Goal: Transaction & Acquisition: Purchase product/service

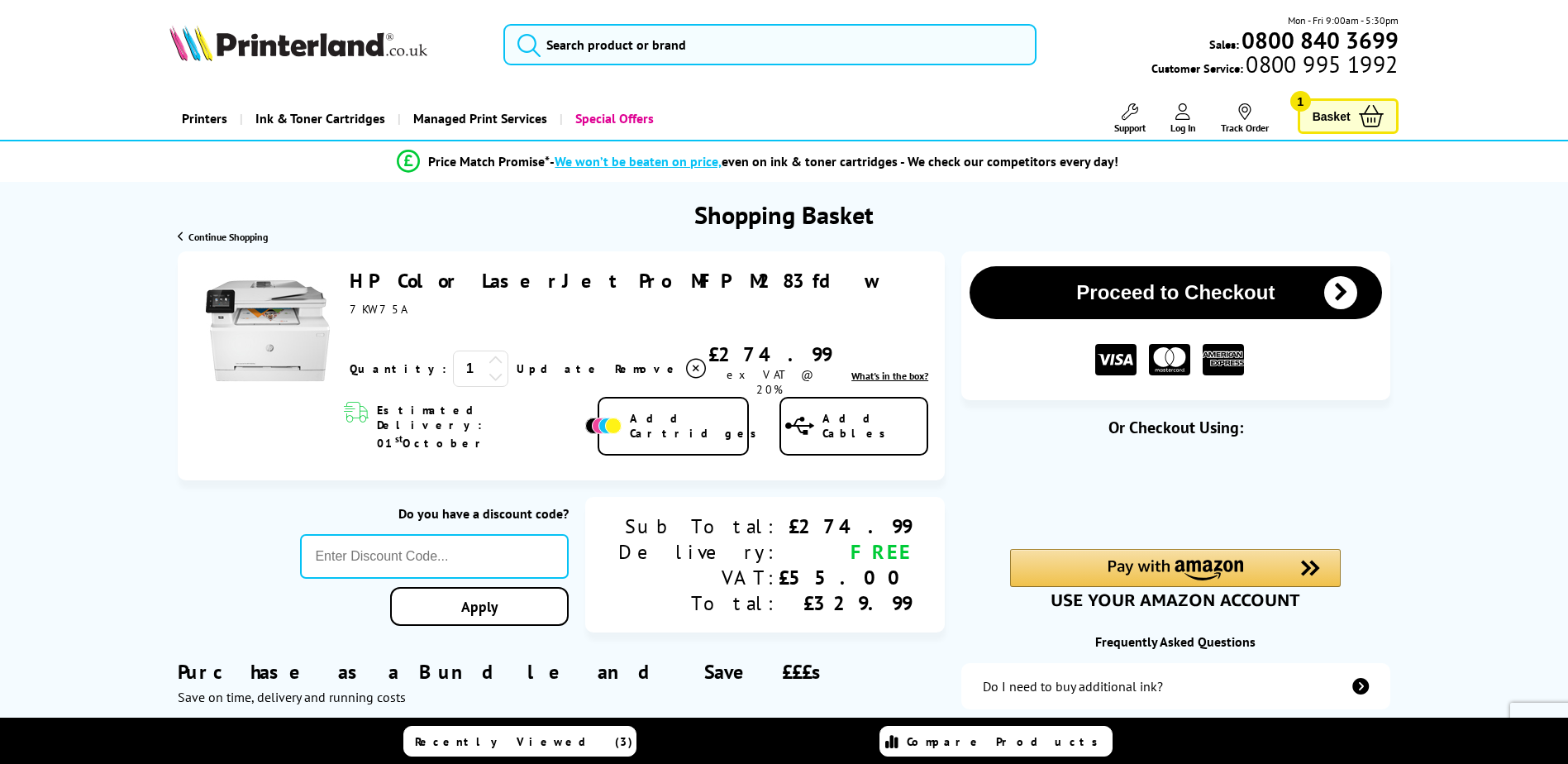
click at [653, 415] on link "Add Cartridges" at bounding box center [672, 427] width 151 height 60
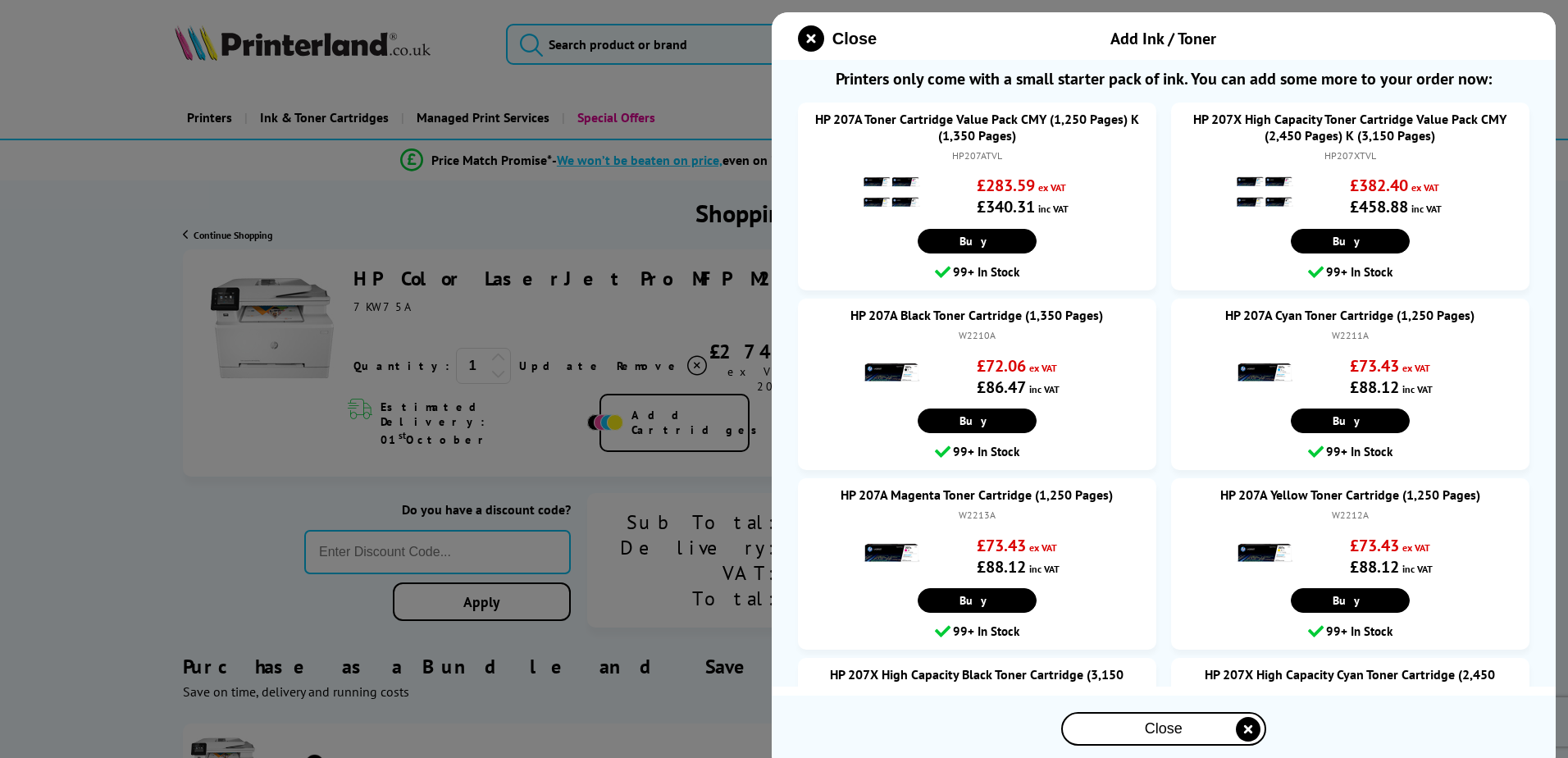
click at [399, 421] on div at bounding box center [784, 379] width 1568 height 758
click at [505, 272] on div at bounding box center [784, 379] width 1568 height 758
drag, startPoint x: 362, startPoint y: 295, endPoint x: 910, endPoint y: 145, distance: 568.2
click at [372, 281] on div at bounding box center [784, 379] width 1568 height 758
click at [1231, 733] on div "Close" at bounding box center [1163, 729] width 202 height 30
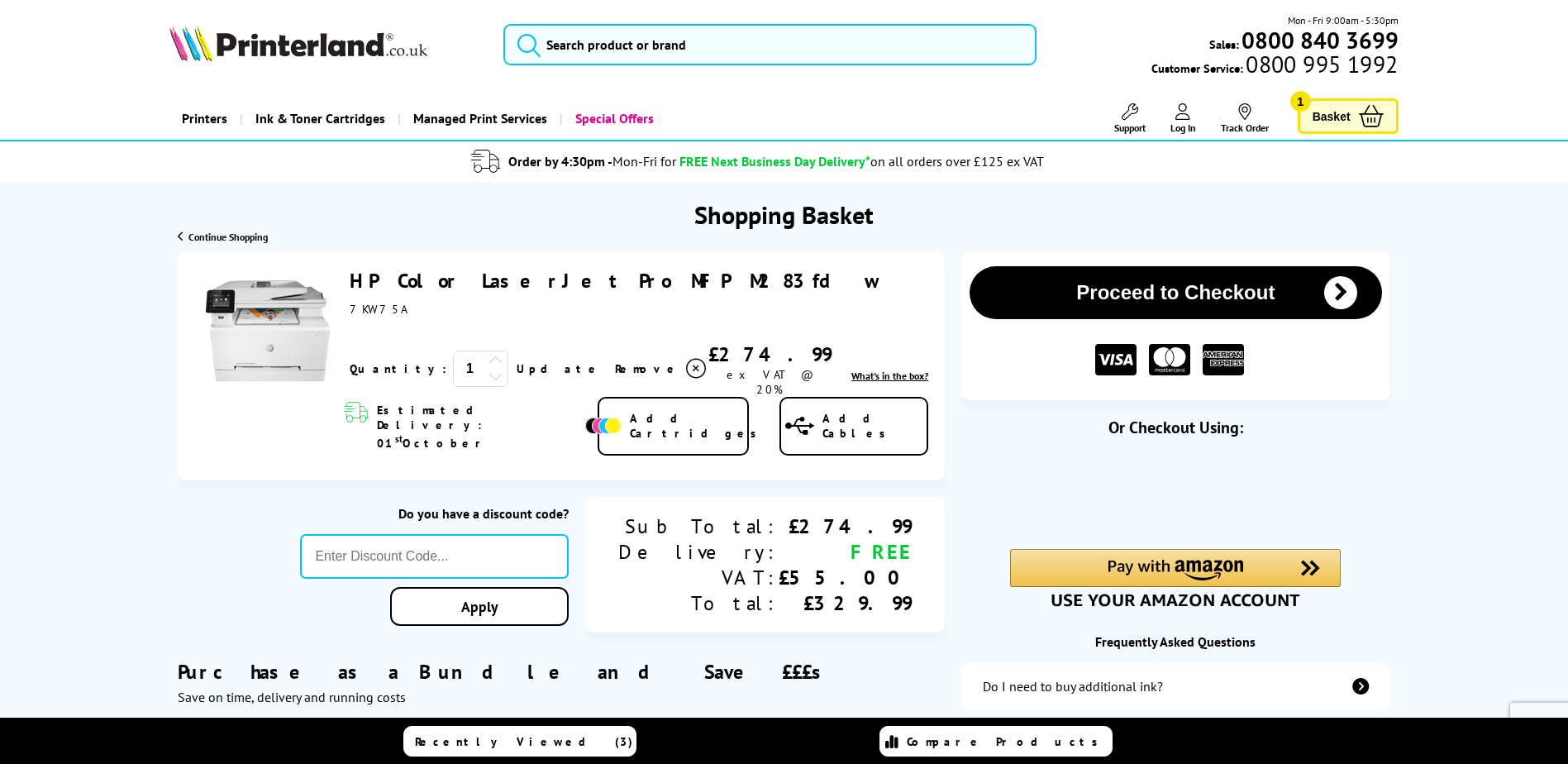
click at [485, 279] on link "HP Color LaserJet Pro MFP M283fdw" at bounding box center [614, 281] width 530 height 26
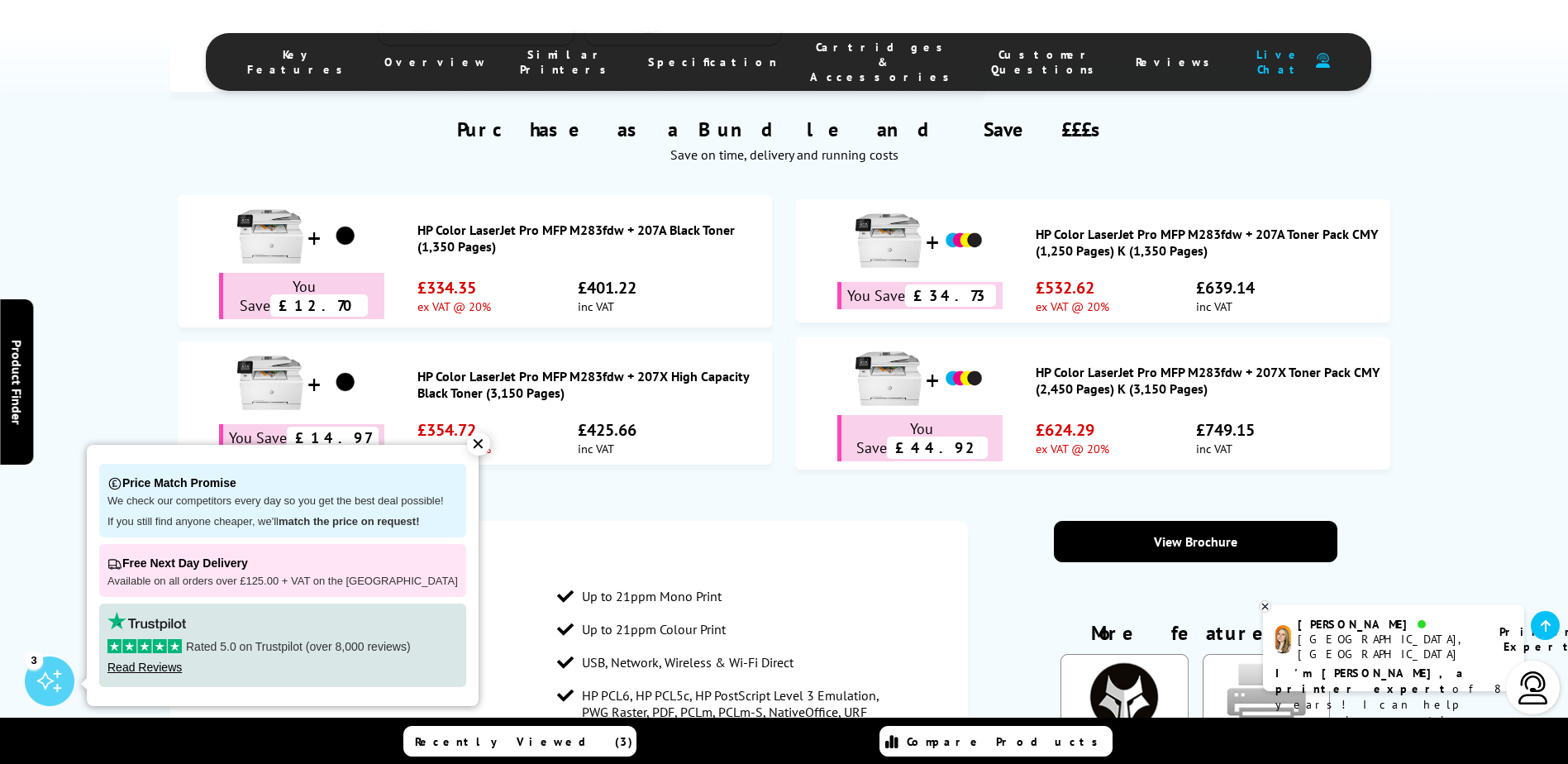
scroll to position [827, 0]
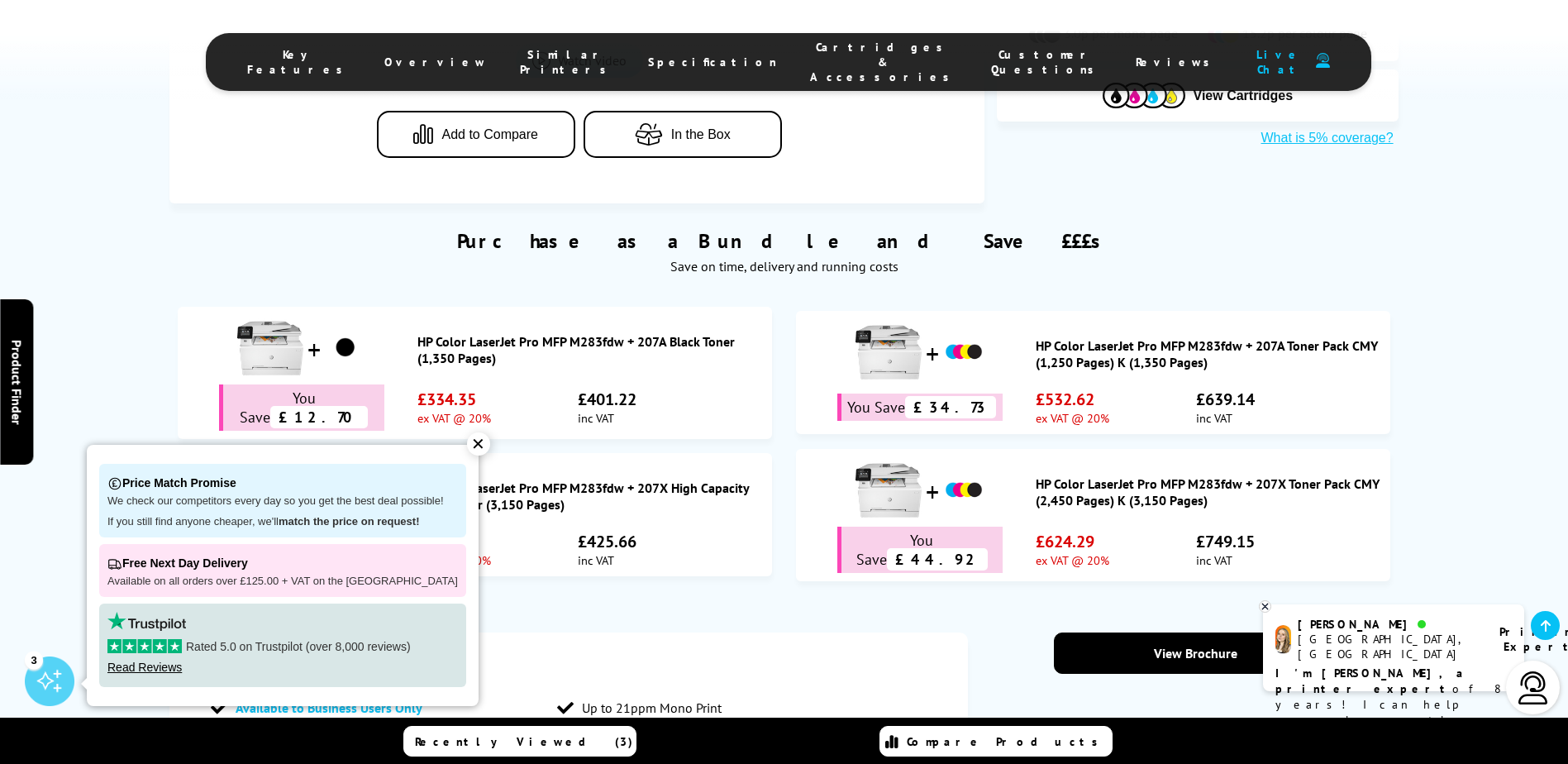
click at [720, 144] on button "In the Box" at bounding box center [682, 134] width 198 height 47
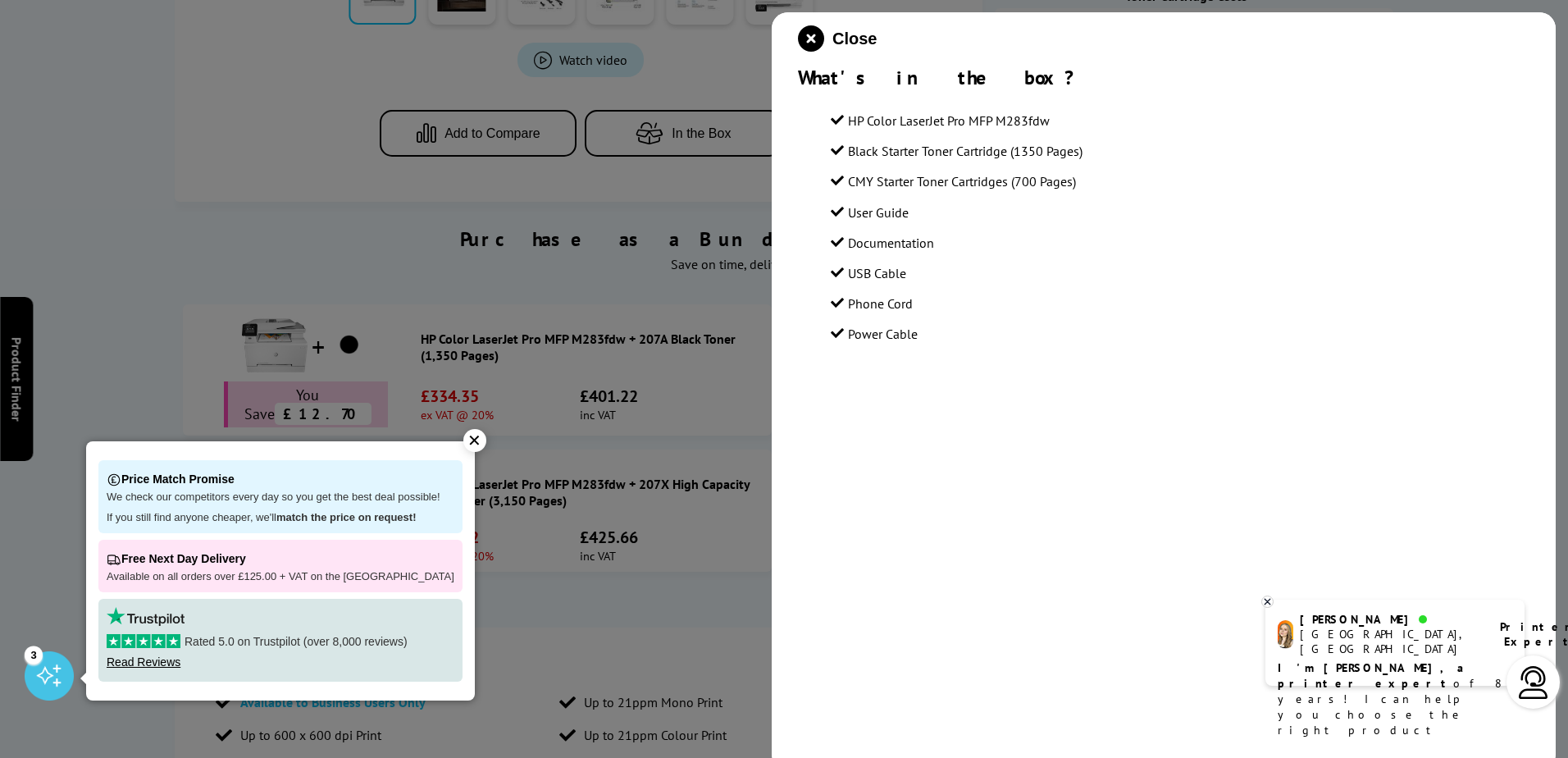
click at [681, 214] on div at bounding box center [784, 379] width 1568 height 758
click at [817, 39] on icon "close modal" at bounding box center [811, 38] width 26 height 26
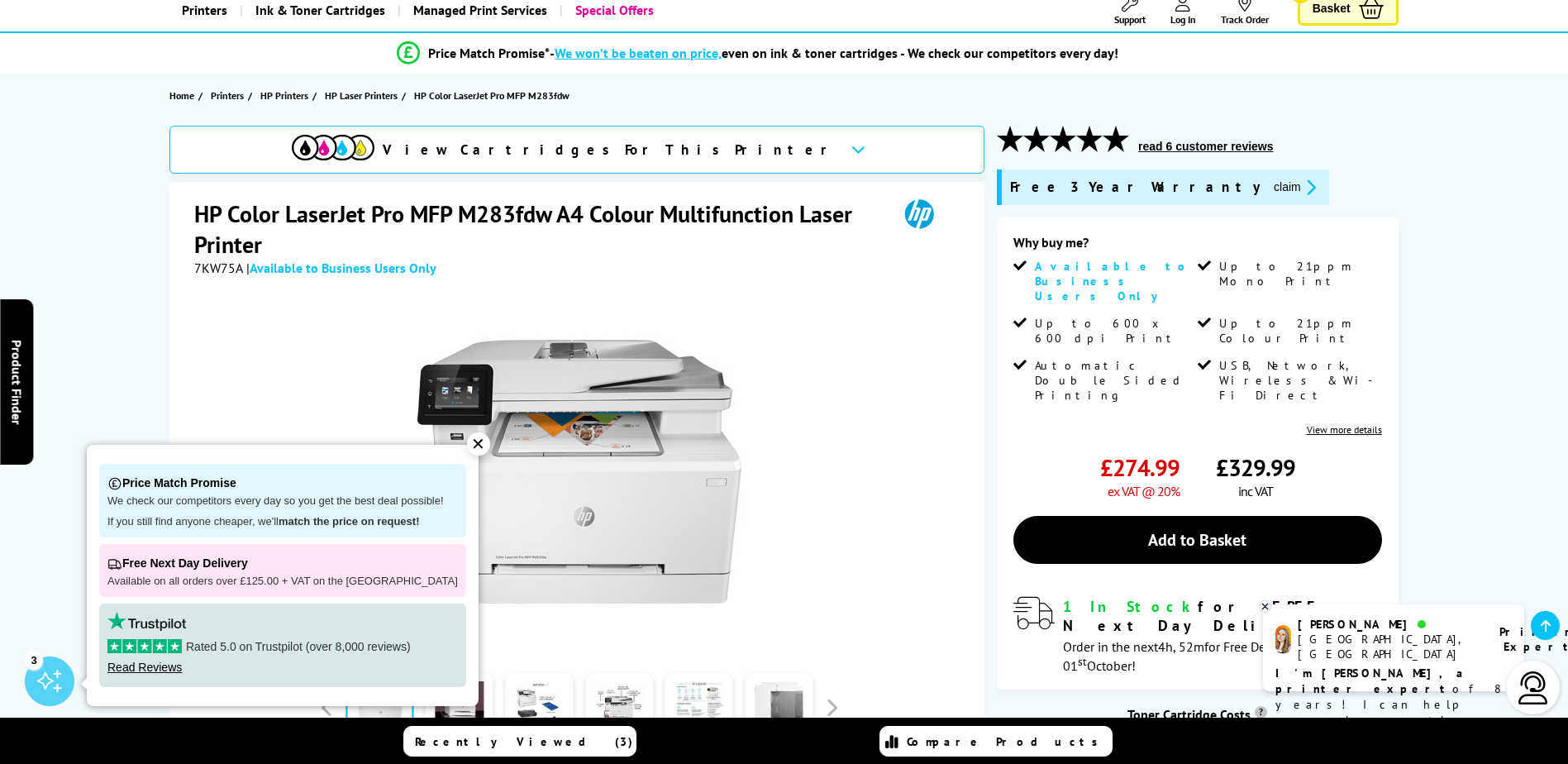
scroll to position [0, 0]
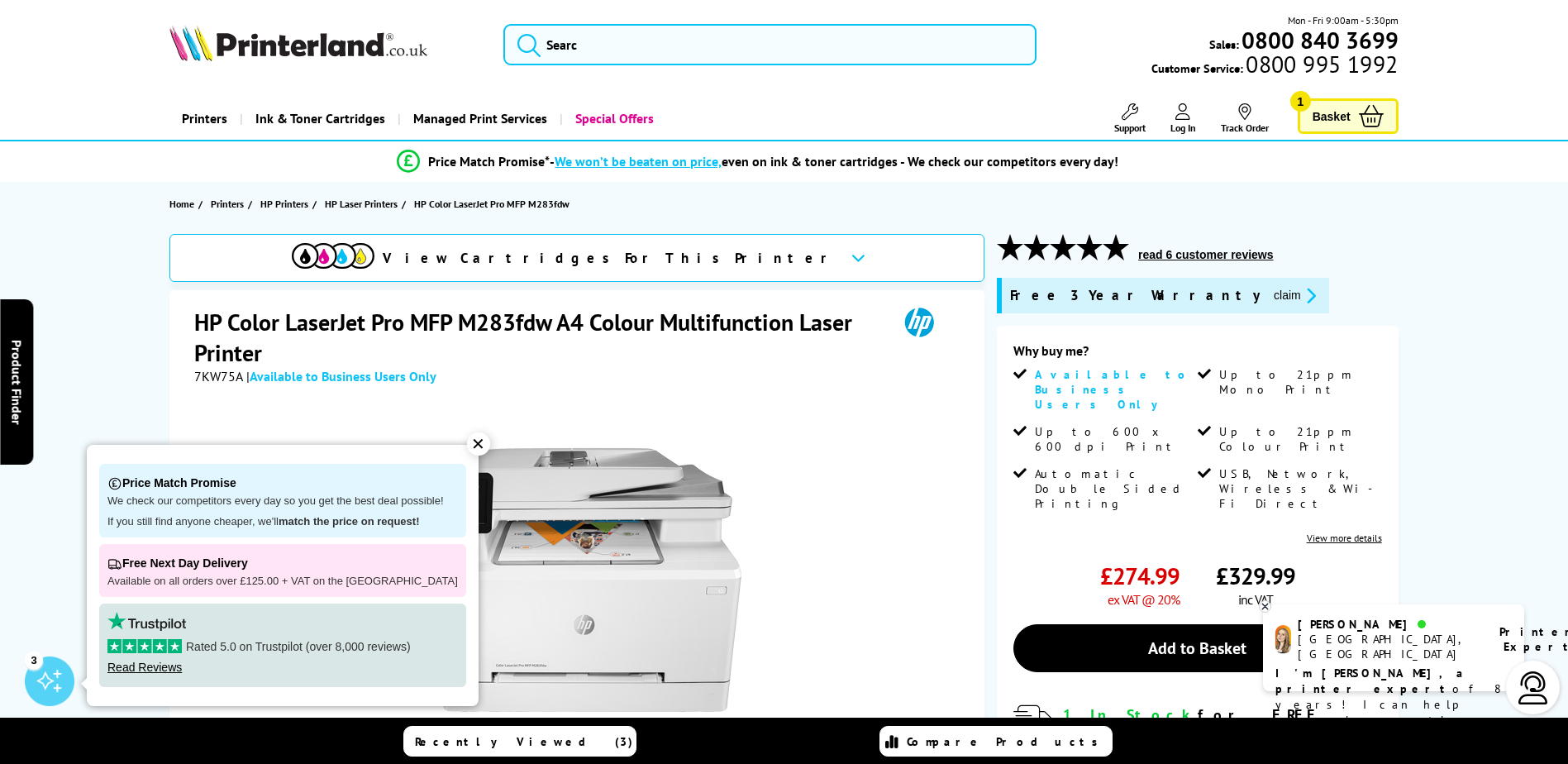
click at [356, 32] on img at bounding box center [299, 43] width 258 height 37
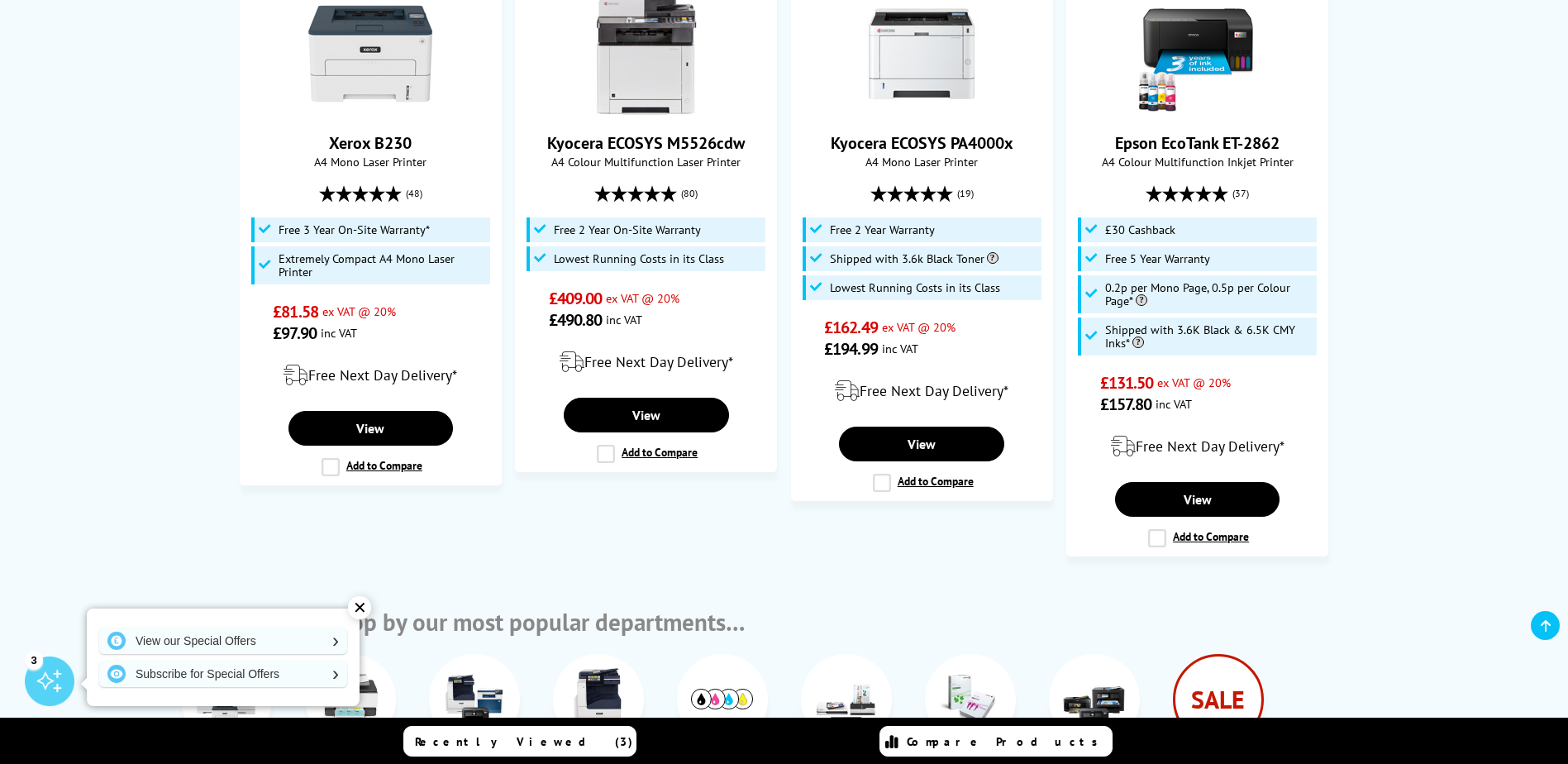
scroll to position [1489, 0]
